Goal: Register for event/course

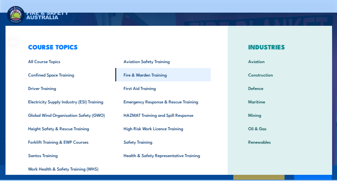
click at [149, 74] on link "Fire & Warden Training" at bounding box center [163, 74] width 96 height 13
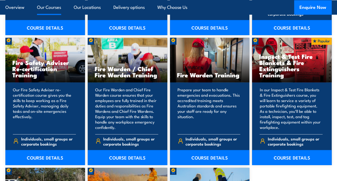
scroll to position [687, 0]
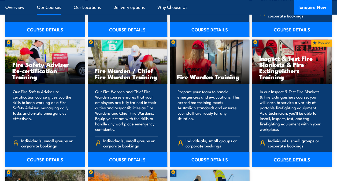
click at [305, 152] on link "COURSE DETAILS" at bounding box center [292, 159] width 80 height 15
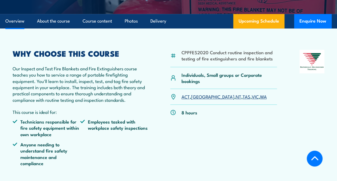
scroll to position [158, 0]
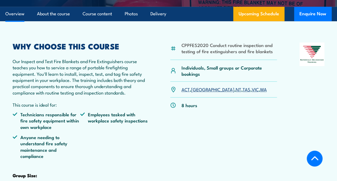
click at [260, 92] on link "WA" at bounding box center [263, 89] width 7 height 6
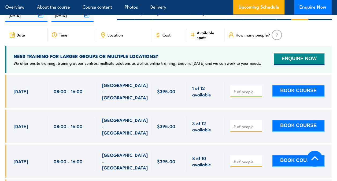
scroll to position [973, 0]
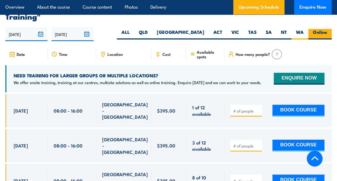
click at [320, 36] on label "Online" at bounding box center [320, 34] width 23 height 10
click at [327, 32] on input "Online" at bounding box center [328, 30] width 3 height 3
radio input "true"
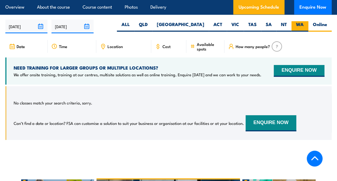
click at [297, 26] on label "WA" at bounding box center [300, 26] width 17 height 10
click at [304, 25] on input "WA" at bounding box center [305, 22] width 3 height 3
radio input "true"
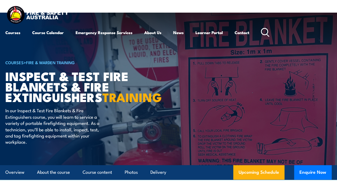
click at [266, 33] on icon at bounding box center [265, 32] width 9 height 9
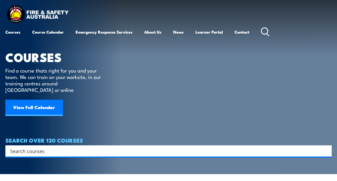
click at [53, 147] on input "Search input" at bounding box center [165, 151] width 310 height 8
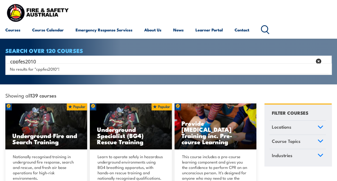
scroll to position [62, 0]
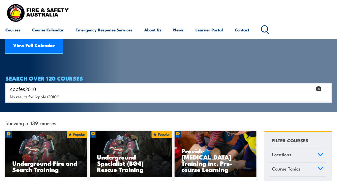
type input "cppfes2010"
click at [144, 83] on div "cppfes2010 Search" at bounding box center [168, 88] width 326 height 11
click at [42, 85] on input "cppfes2010" at bounding box center [161, 89] width 302 height 8
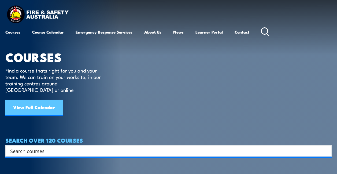
click at [38, 100] on link "View Full Calendar" at bounding box center [33, 108] width 57 height 16
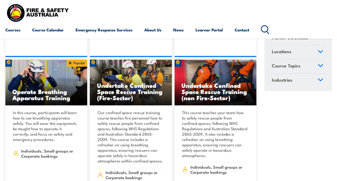
scroll to position [5189, 0]
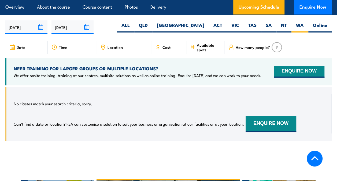
scroll to position [981, 0]
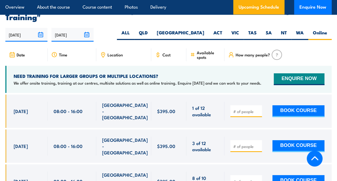
scroll to position [973, 0]
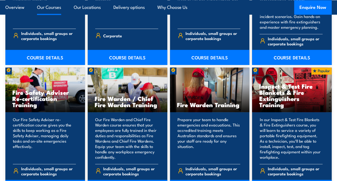
scroll to position [687, 0]
